Goal: Task Accomplishment & Management: Manage account settings

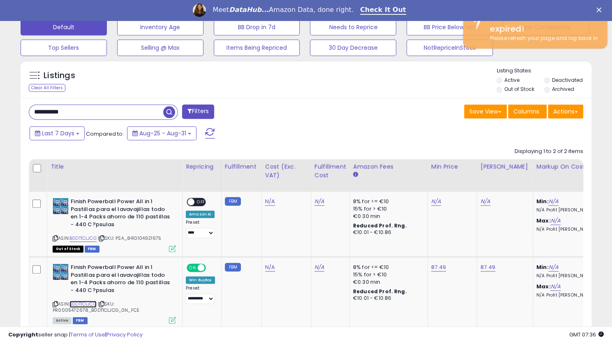
scroll to position [168, 330]
